Goal: Task Accomplishment & Management: Manage account settings

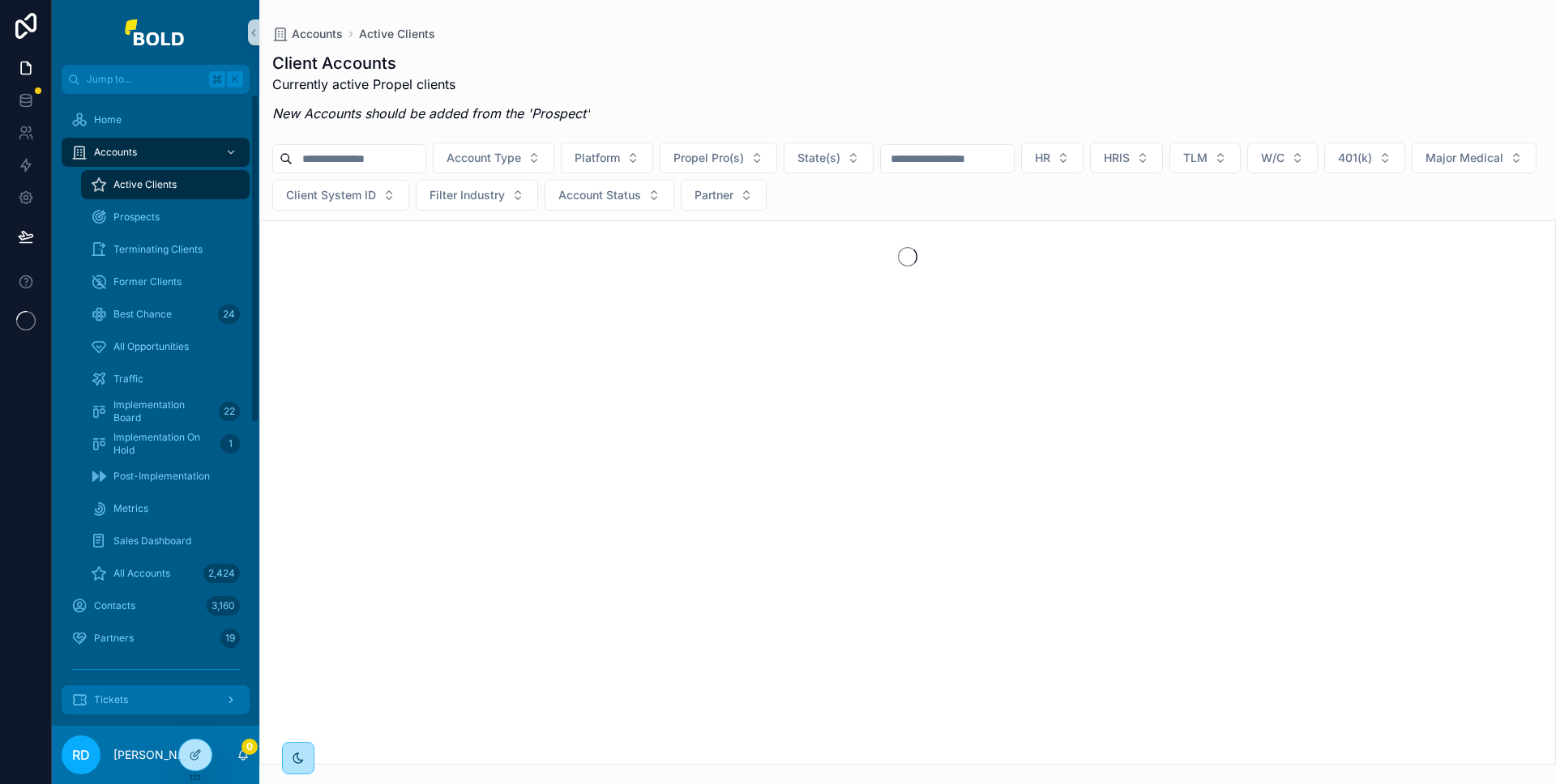
scroll to position [169, 0]
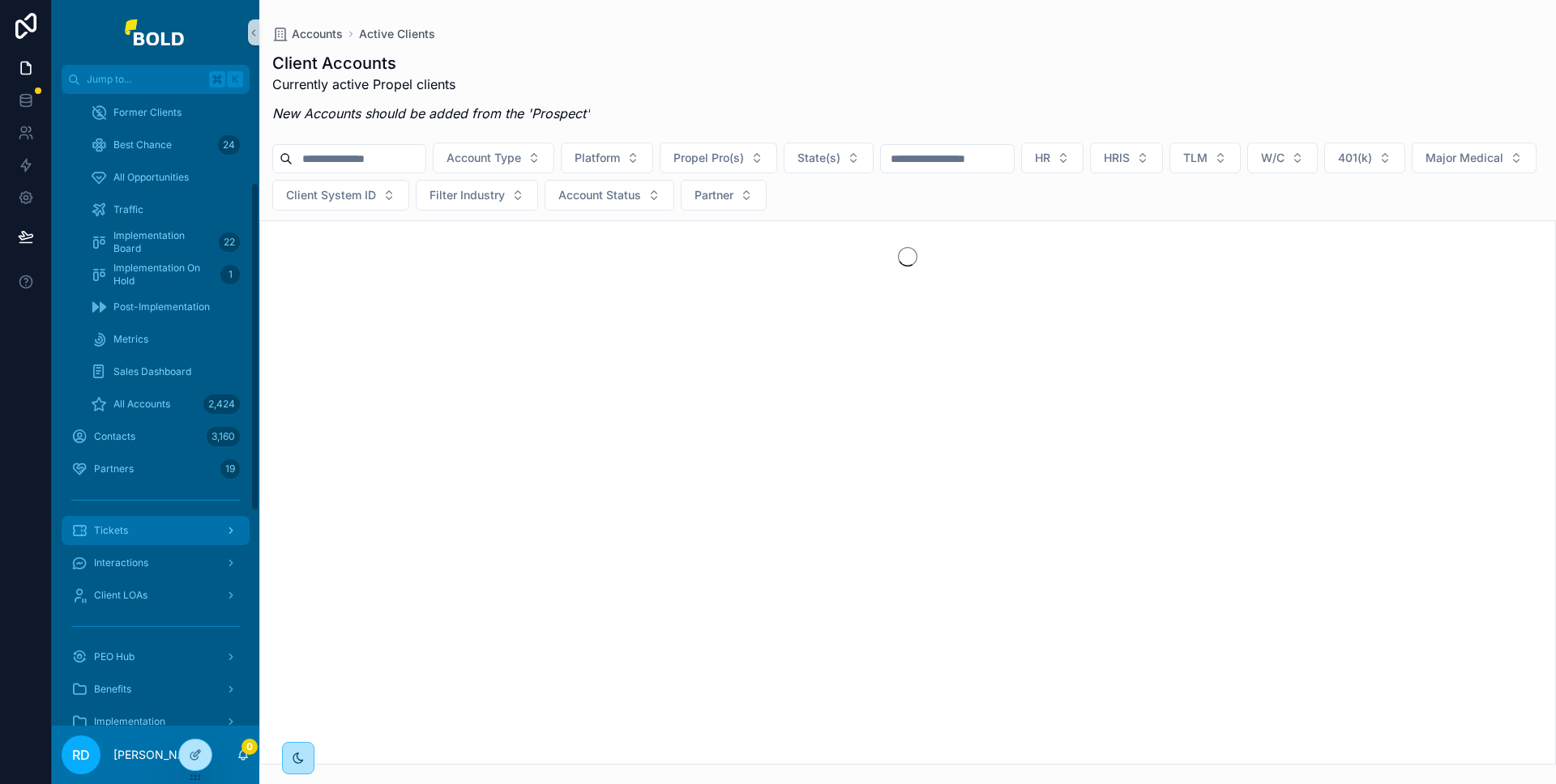
click at [134, 529] on div "Tickets" at bounding box center [155, 531] width 168 height 26
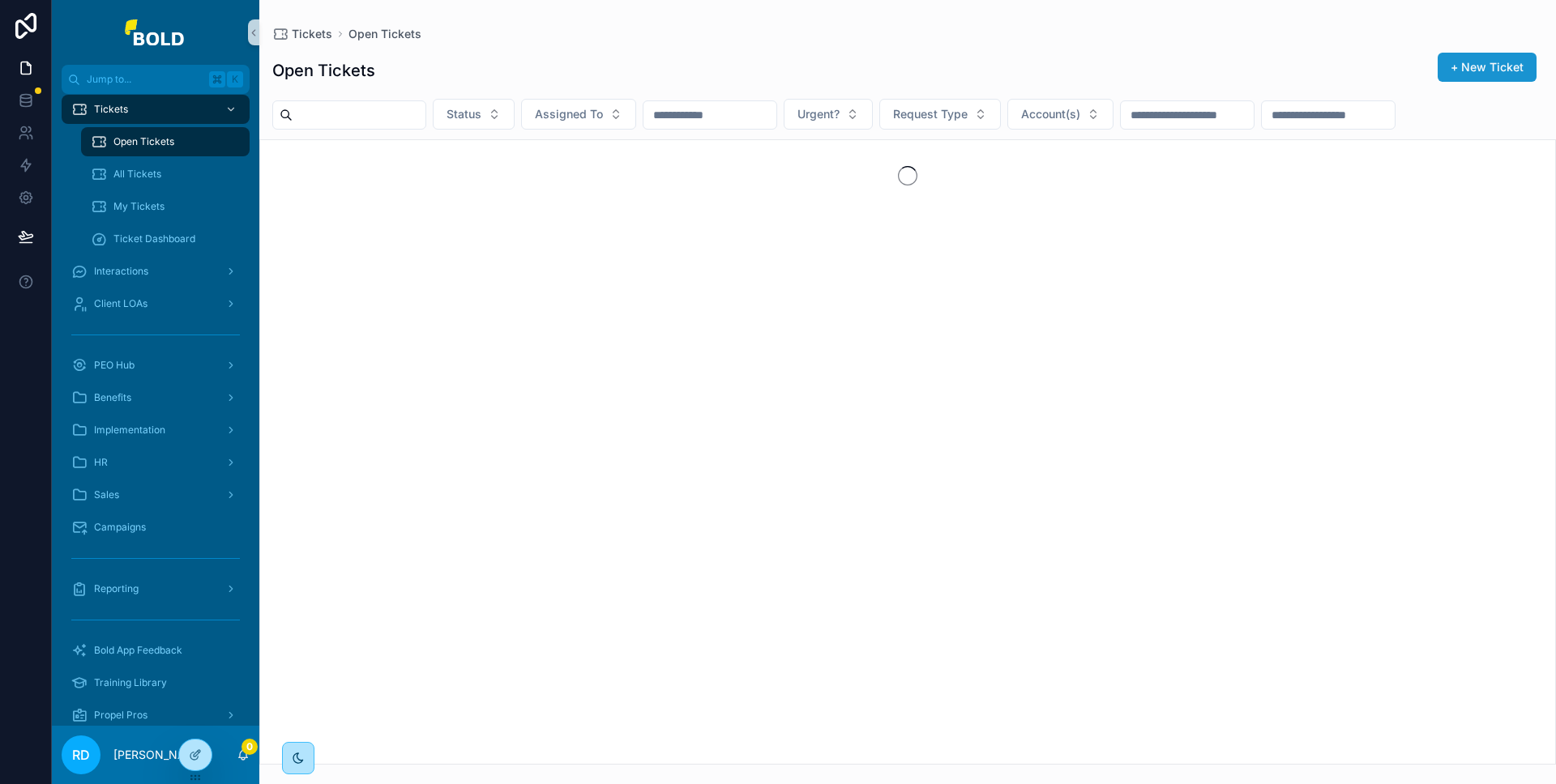
click at [1485, 76] on button "+ New Ticket" at bounding box center [1487, 67] width 99 height 30
